Goal: Information Seeking & Learning: Learn about a topic

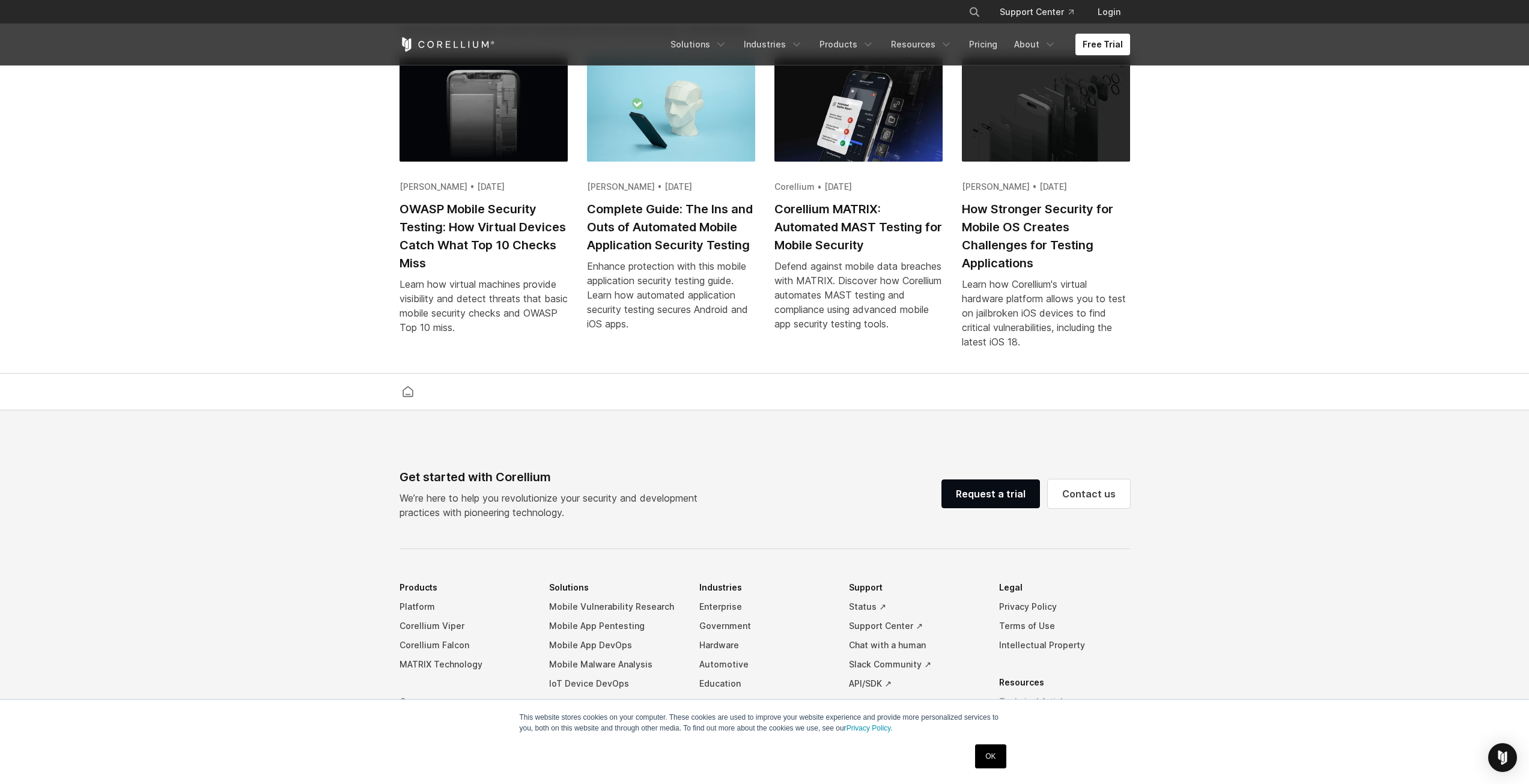
scroll to position [2643, 0]
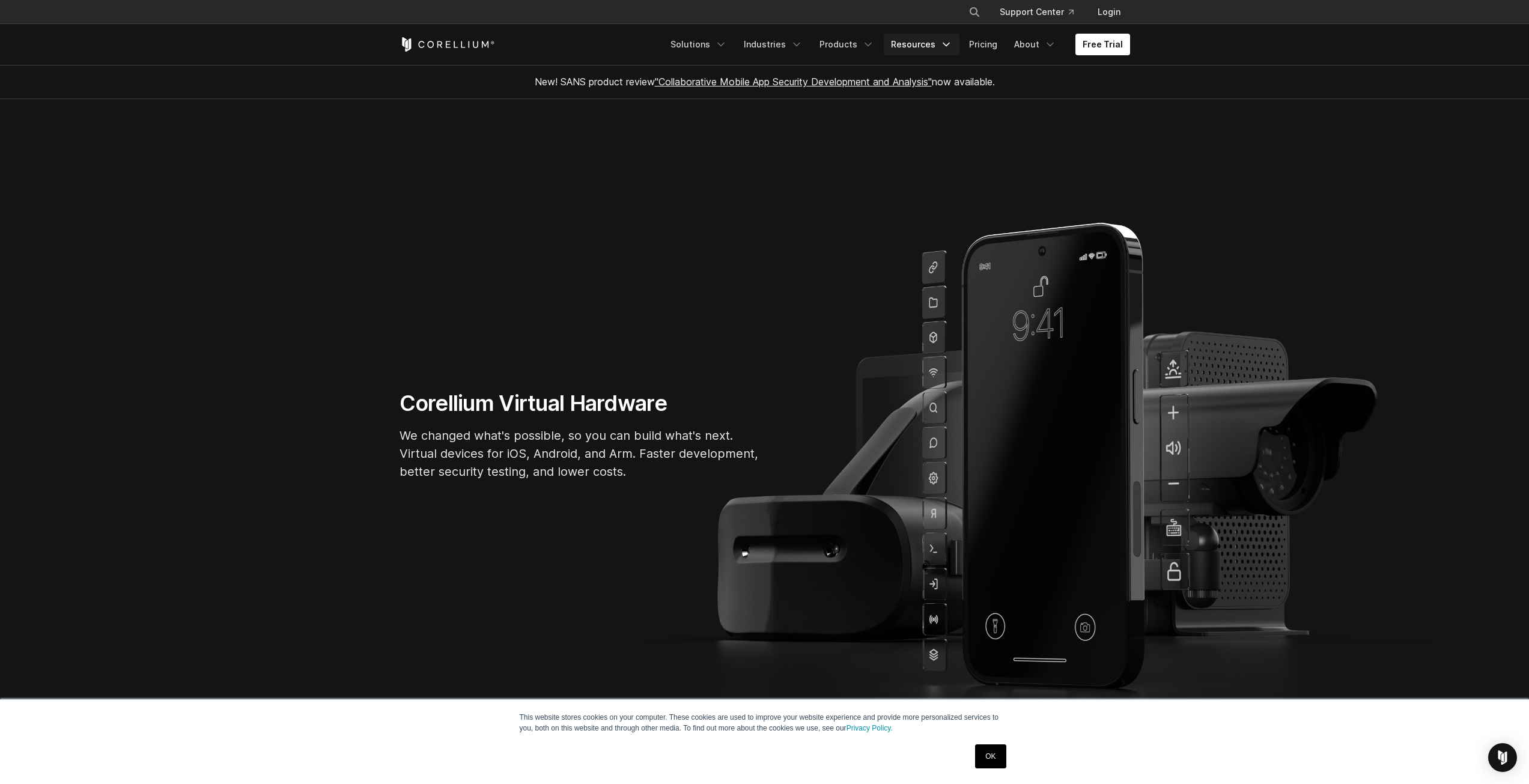
click at [948, 40] on icon "Navigation Menu" at bounding box center [946, 44] width 12 height 12
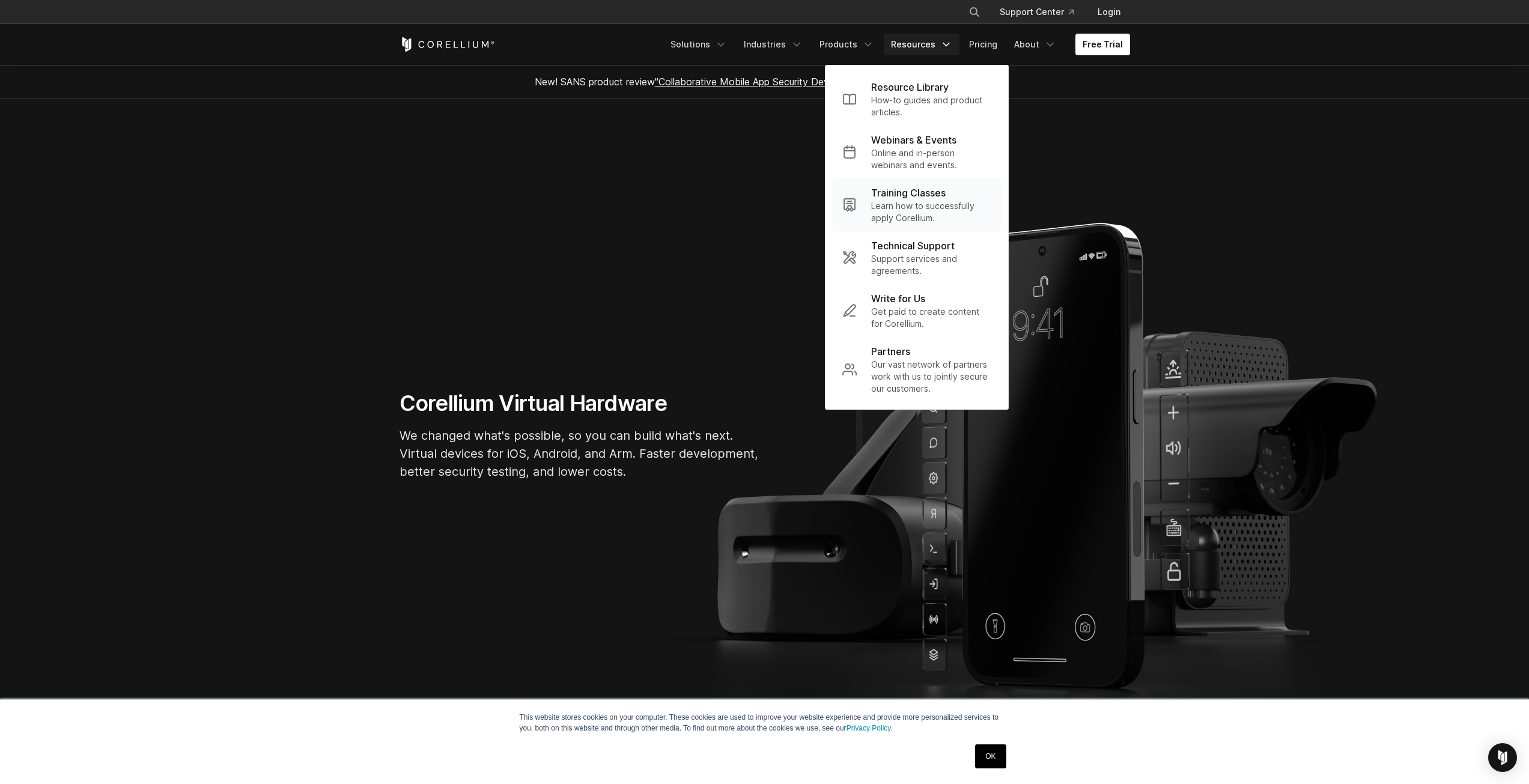
click at [956, 197] on div "Training Classes" at bounding box center [931, 192] width 120 height 15
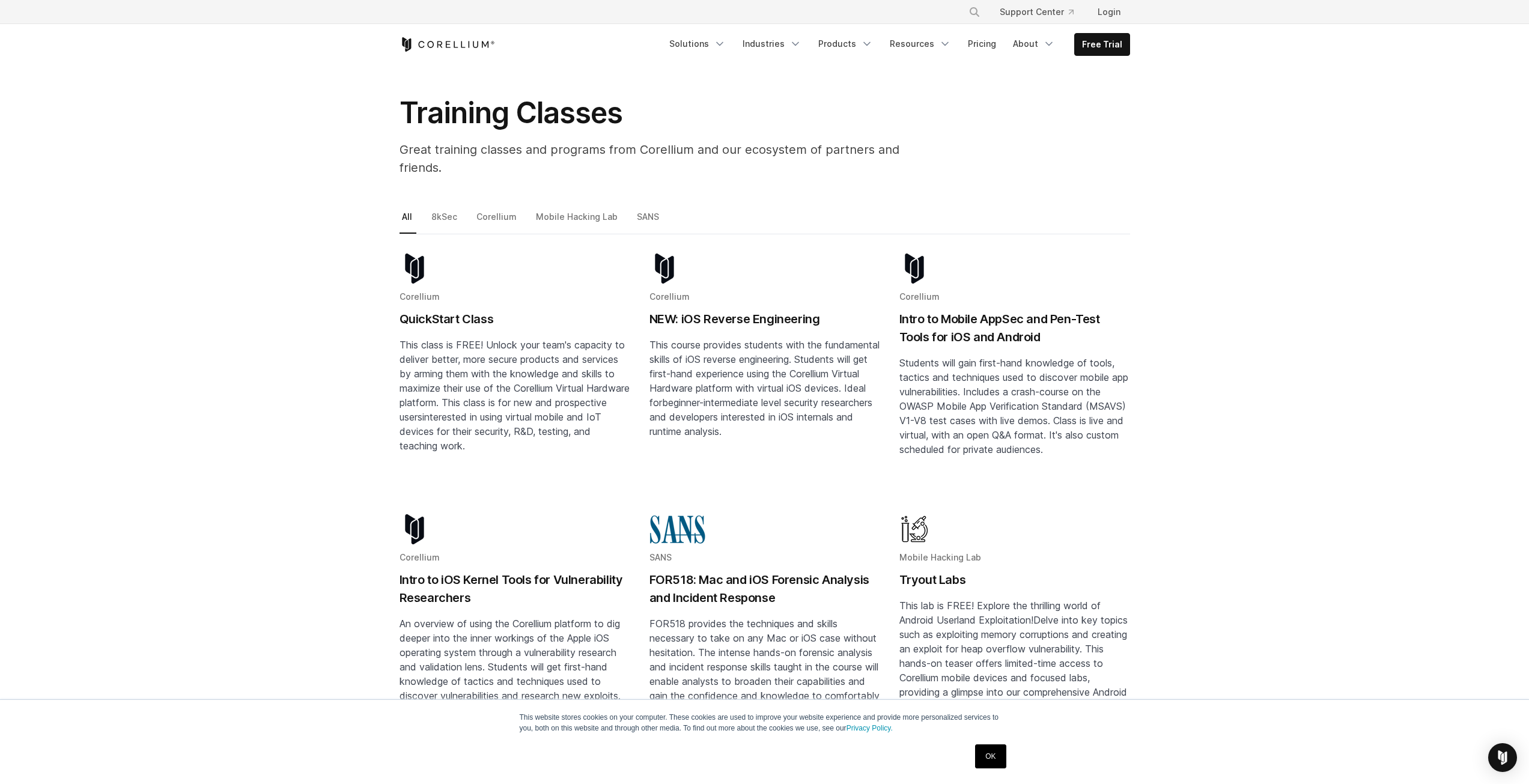
scroll to position [240, 0]
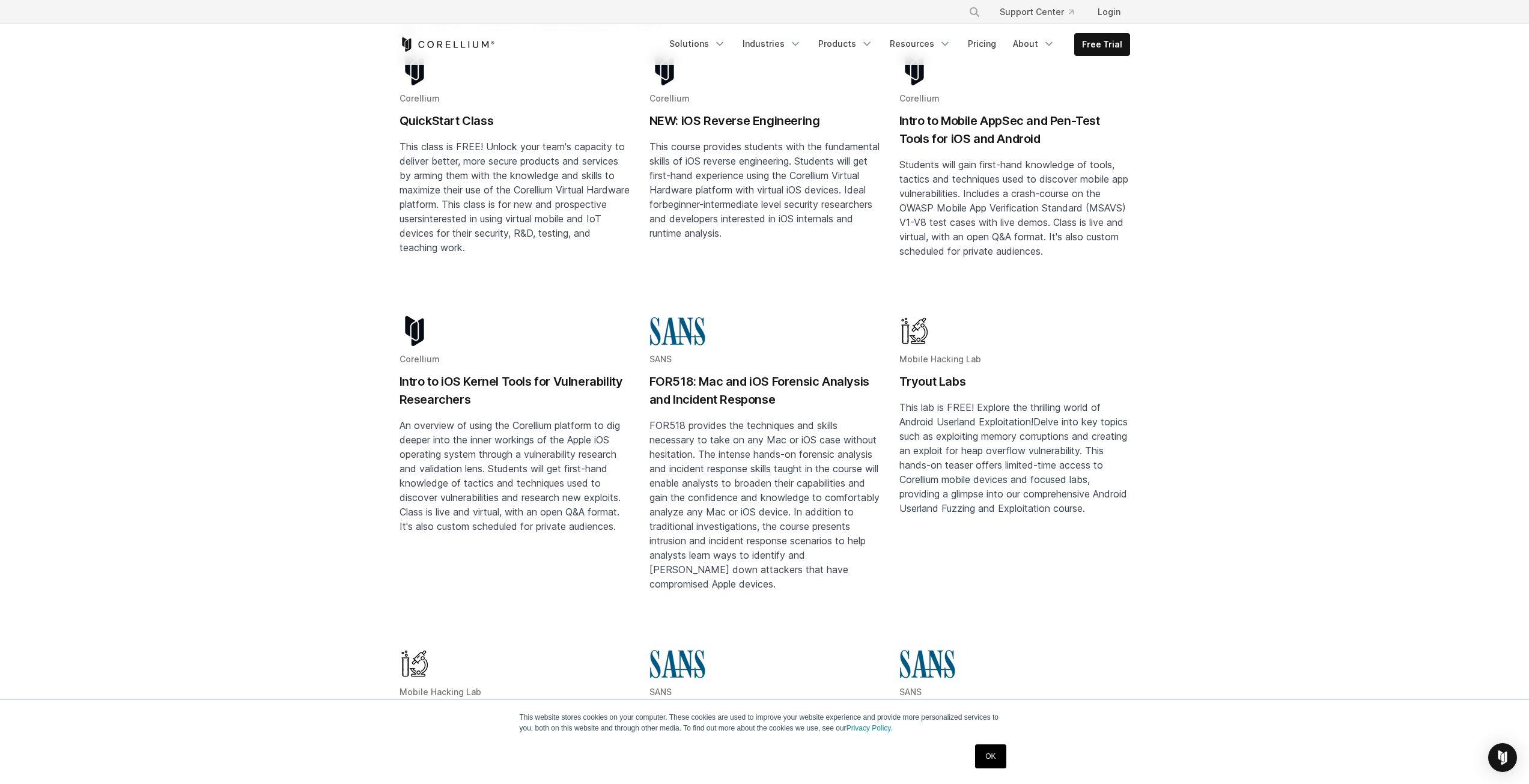
click at [942, 372] on h2 "Tryout Labs" at bounding box center [1015, 381] width 231 height 18
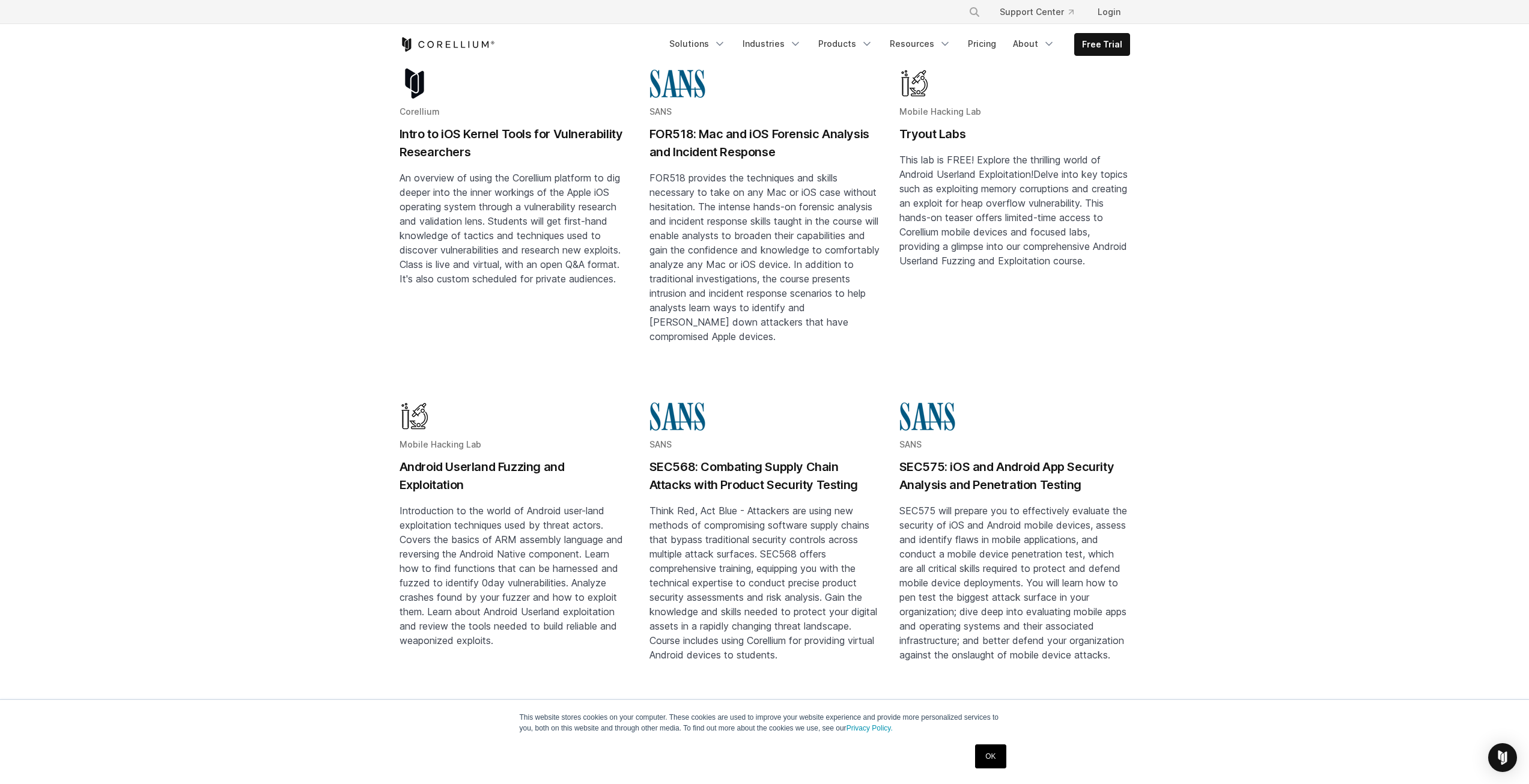
scroll to position [481, 0]
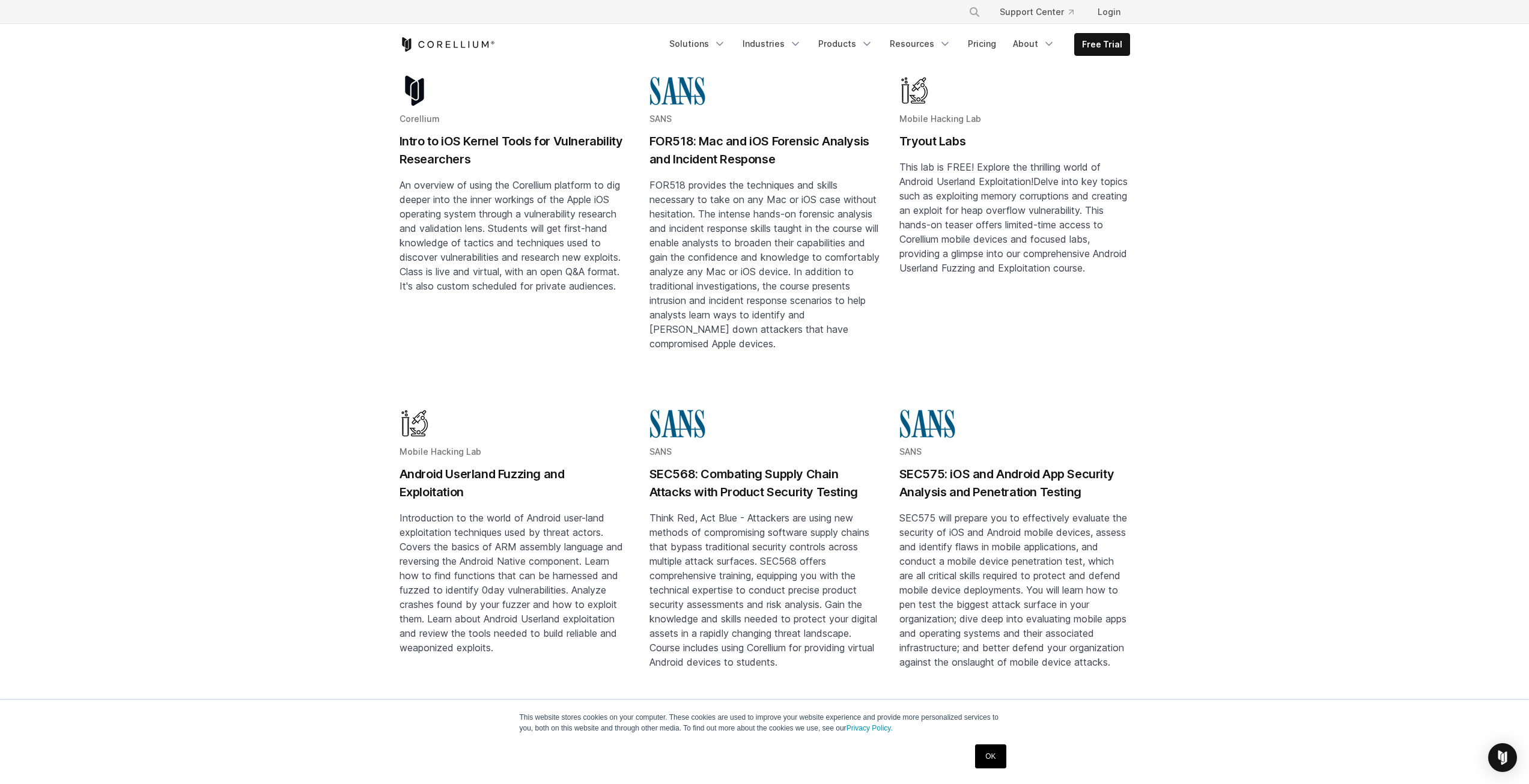
click at [465, 465] on h2 "Android Userland Fuzzing and Exploitation" at bounding box center [515, 483] width 231 height 36
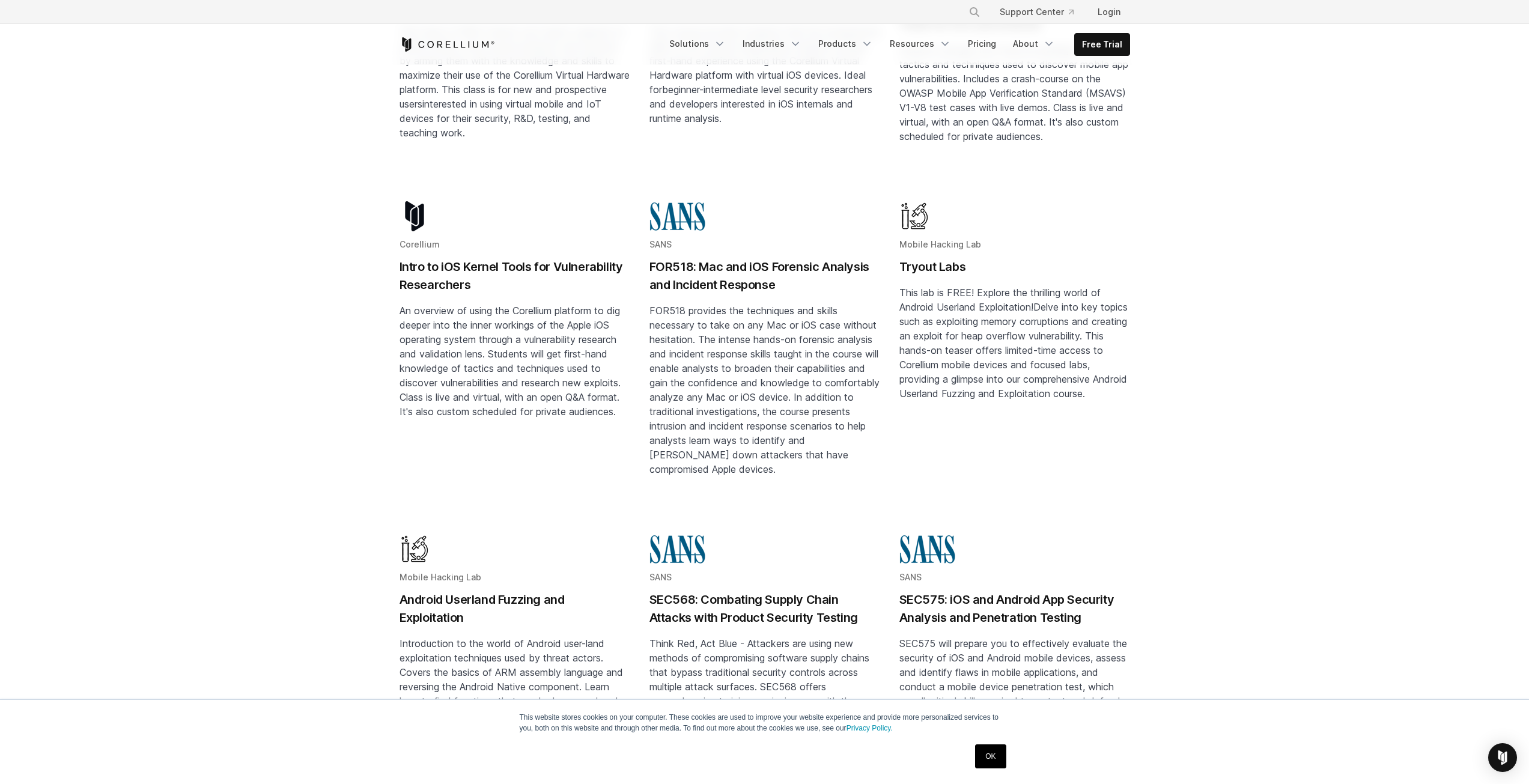
scroll to position [0, 0]
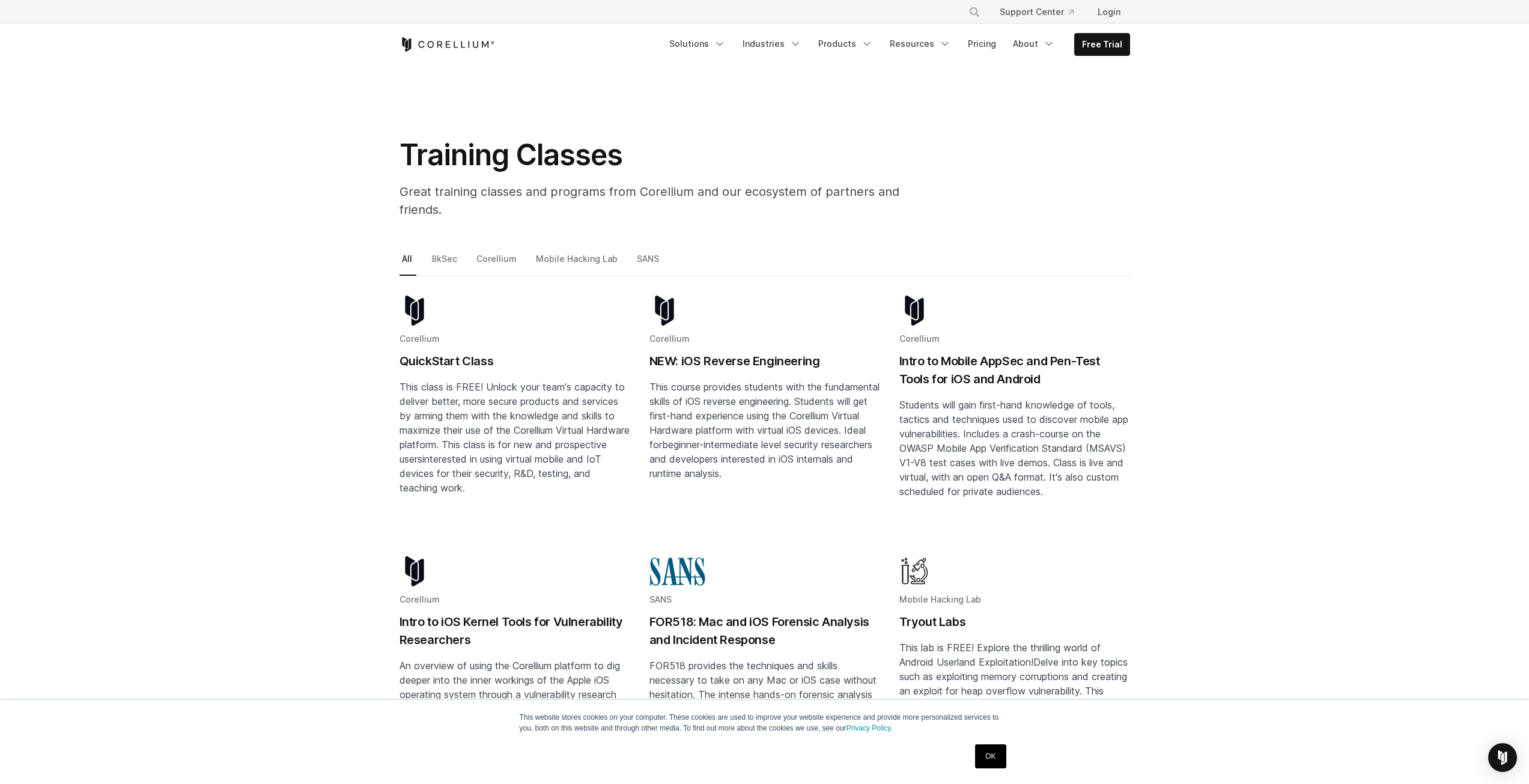
drag, startPoint x: 1264, startPoint y: 458, endPoint x: 1195, endPoint y: 326, distance: 148.9
click at [574, 251] on link "Mobile Hacking Lab" at bounding box center [577, 264] width 88 height 25
